Goal: Task Accomplishment & Management: Use online tool/utility

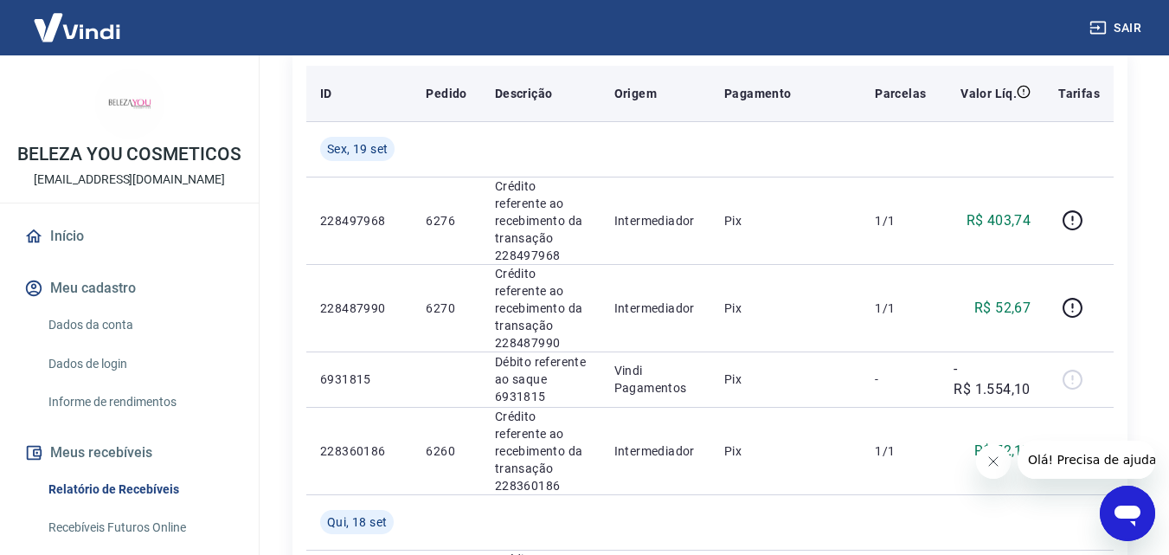
scroll to position [346, 0]
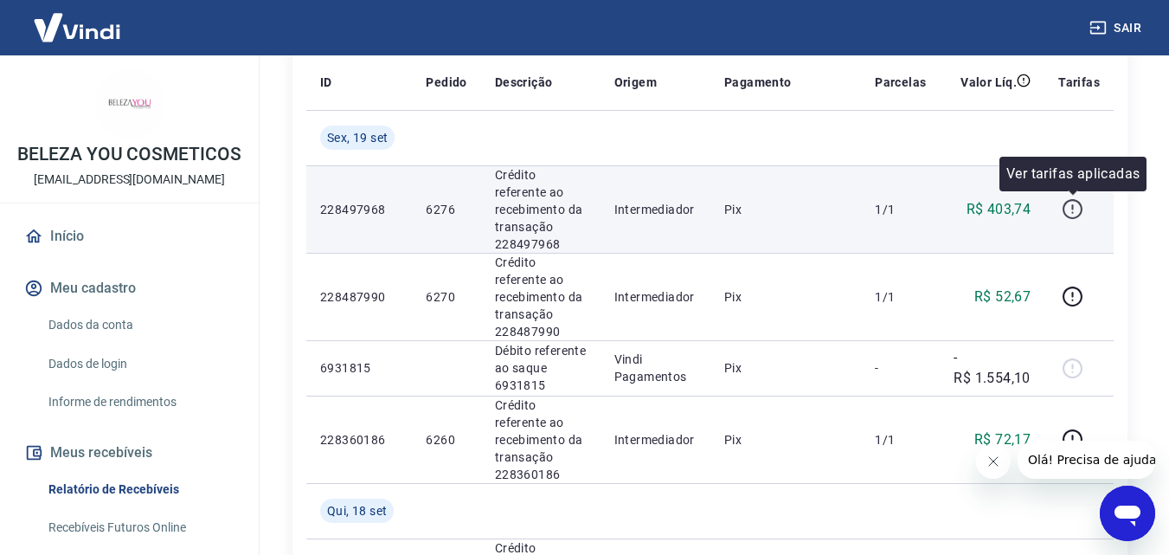
click at [1075, 203] on icon "button" at bounding box center [1073, 209] width 22 height 22
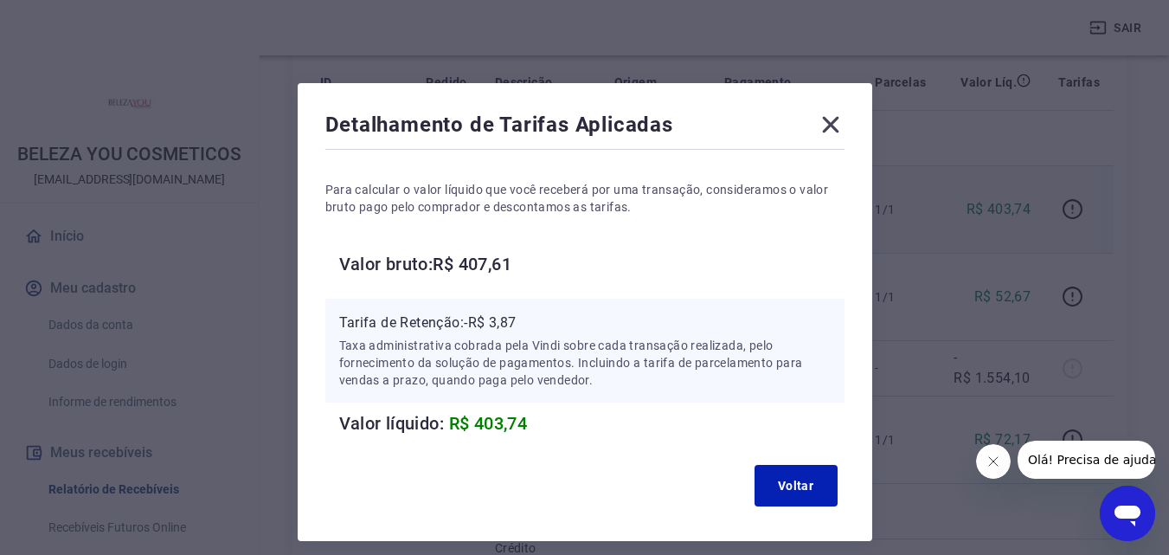
click at [838, 126] on icon at bounding box center [831, 125] width 28 height 28
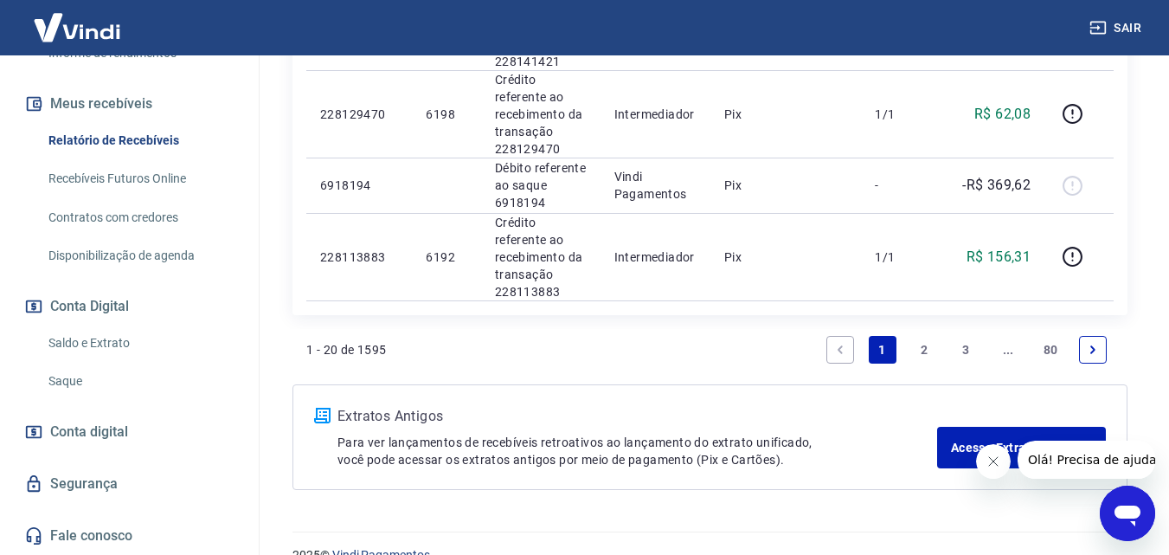
scroll to position [1940, 0]
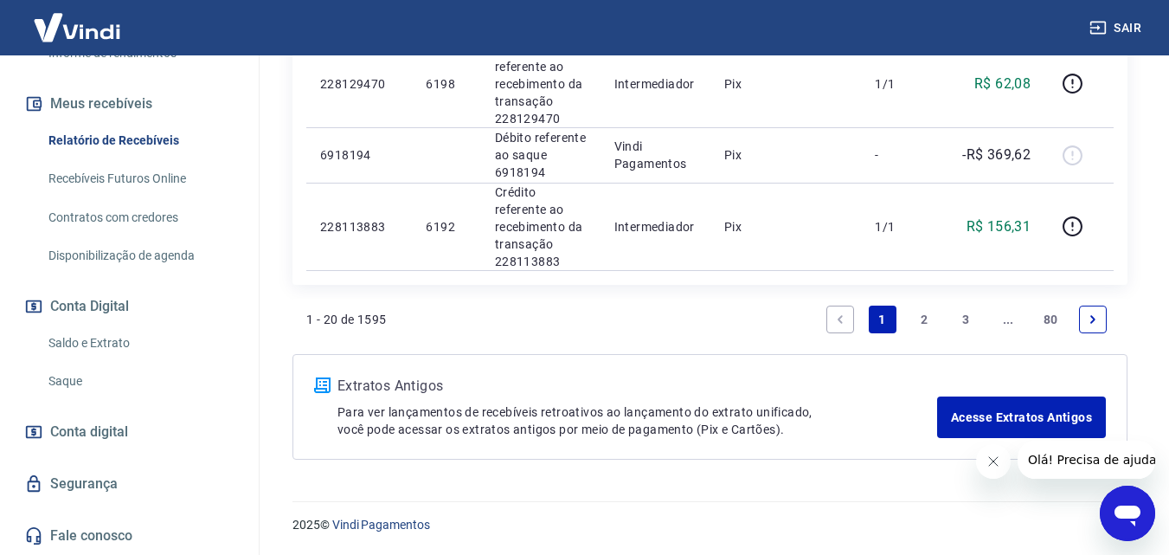
click at [117, 344] on link "Saldo e Extrato" at bounding box center [140, 342] width 196 height 35
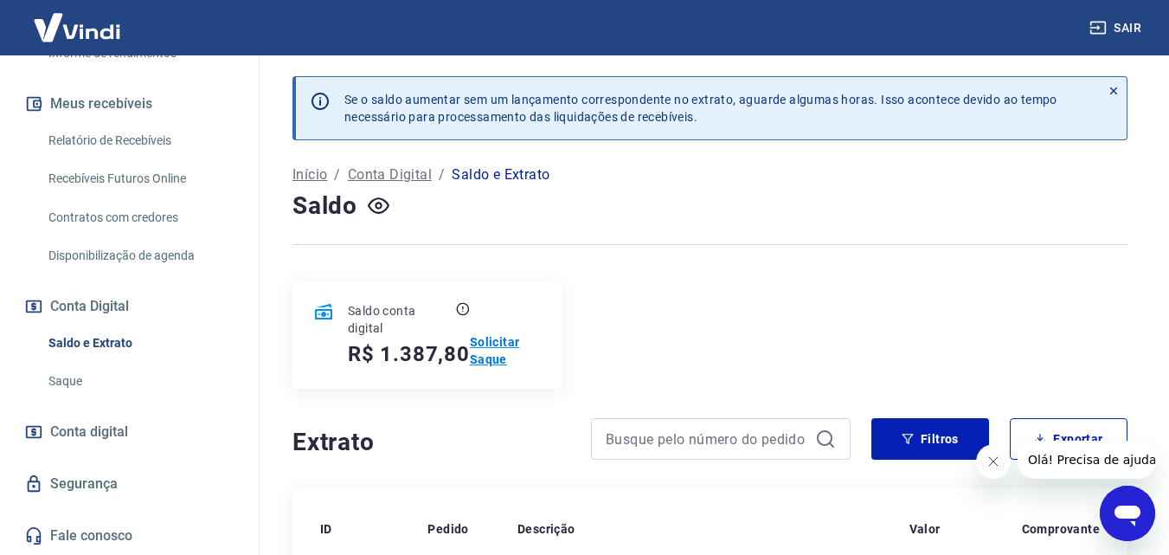
click at [498, 350] on p "Solicitar Saque" at bounding box center [505, 350] width 71 height 35
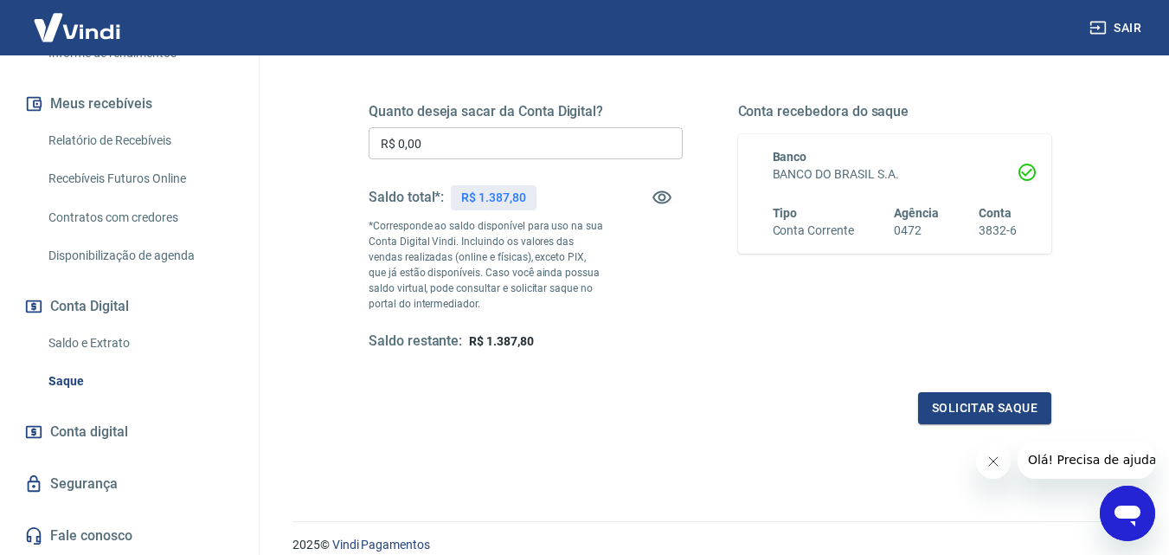
scroll to position [260, 0]
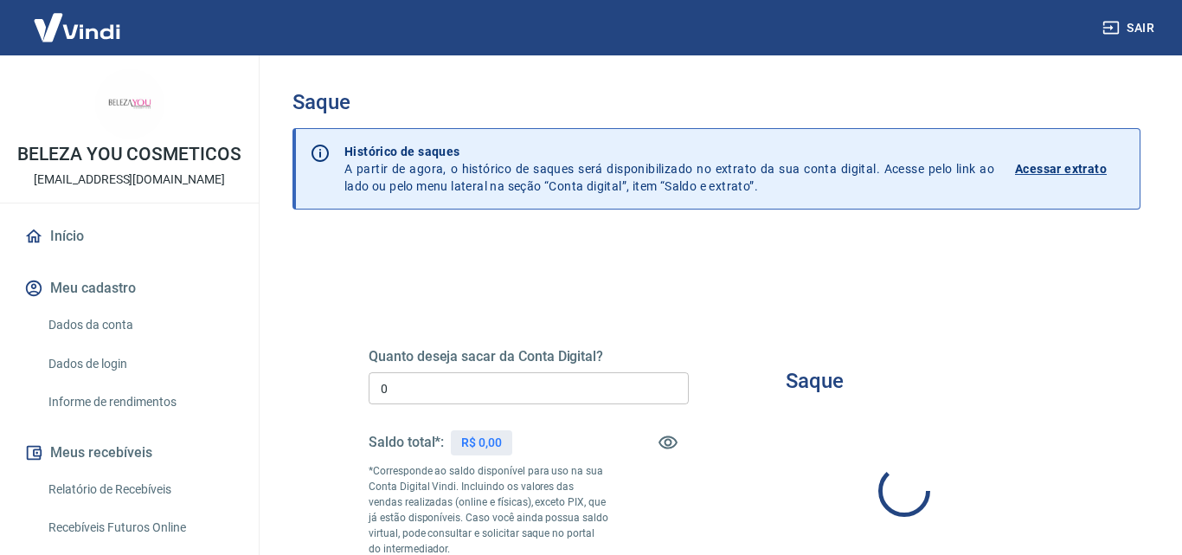
type input "R$ 0,00"
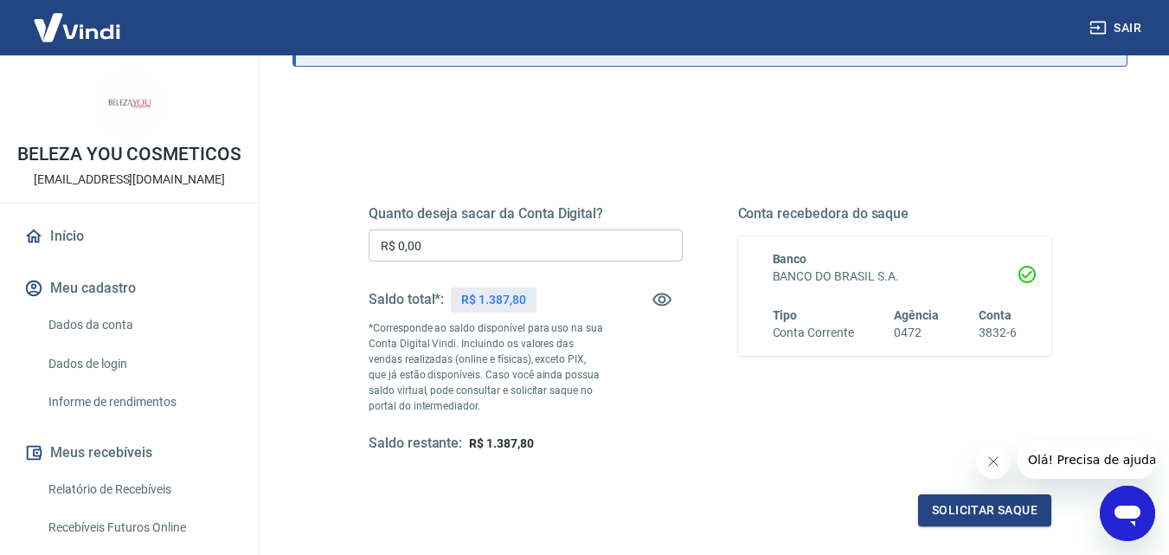
scroll to position [173, 0]
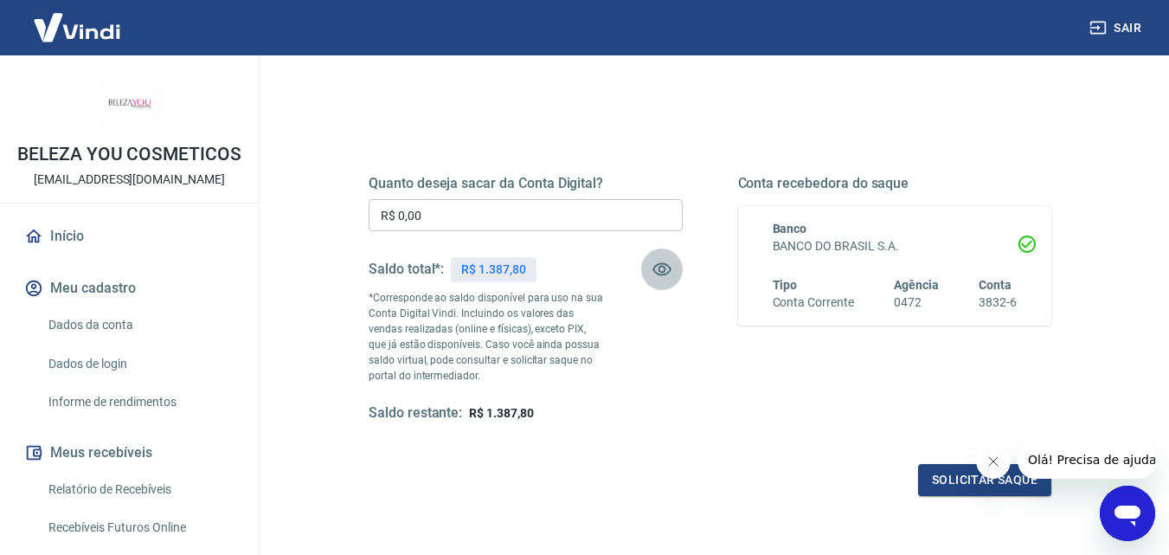
click at [659, 271] on icon "button" at bounding box center [661, 269] width 19 height 13
click at [658, 271] on icon "button" at bounding box center [662, 269] width 21 height 21
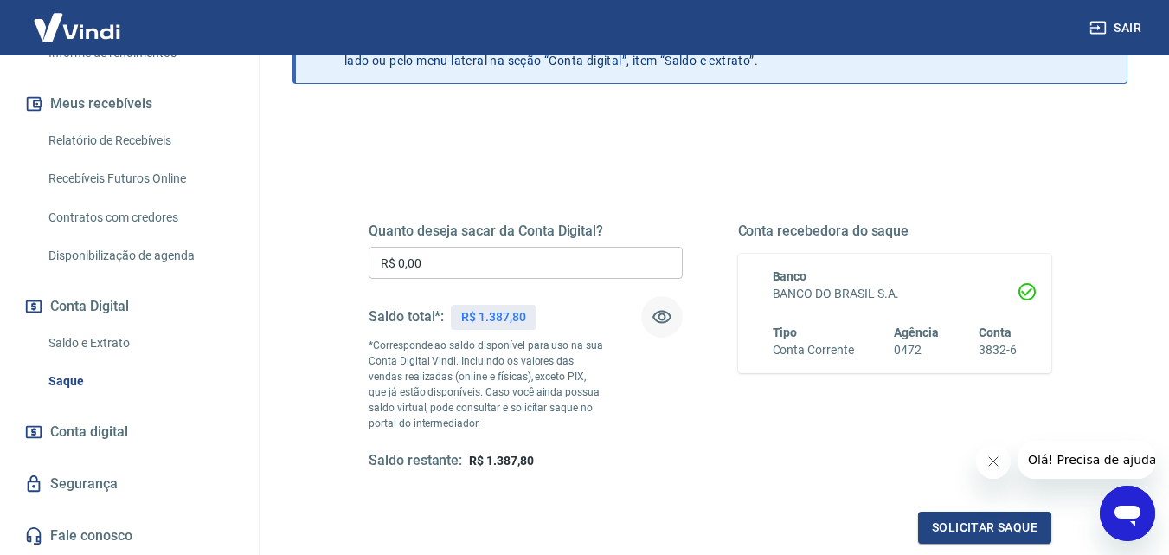
scroll to position [0, 0]
